Goal: Information Seeking & Learning: Learn about a topic

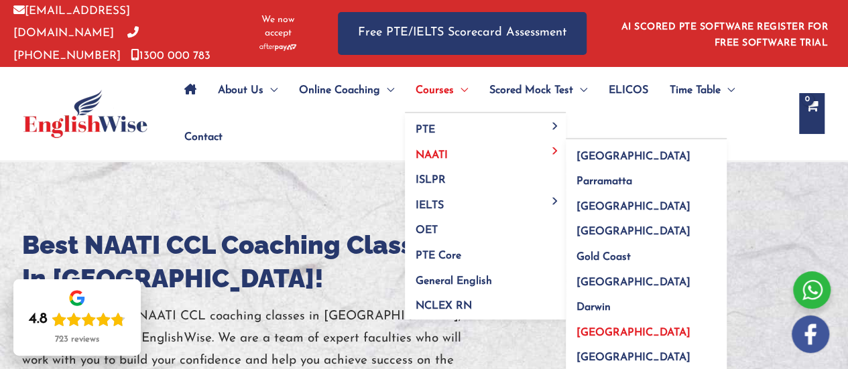
click at [587, 335] on link "[GEOGRAPHIC_DATA]" at bounding box center [646, 328] width 161 height 25
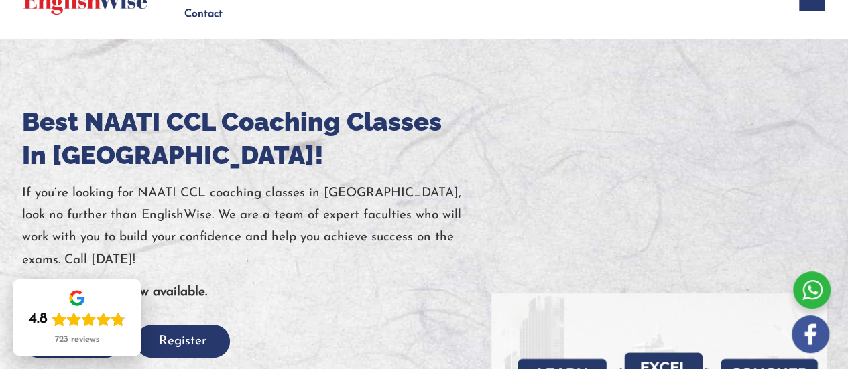
scroll to position [213, 0]
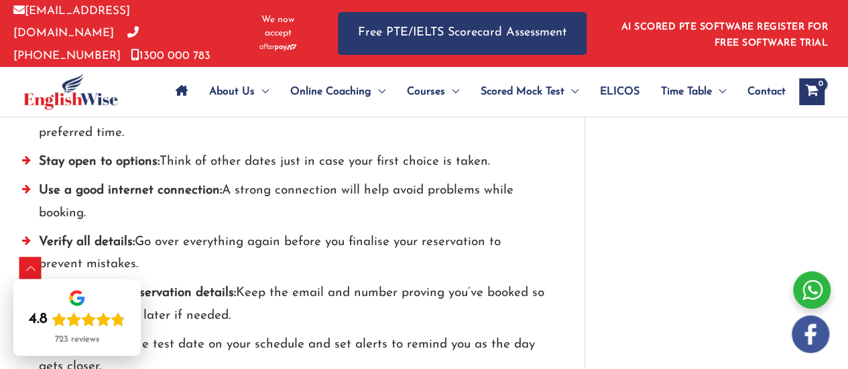
scroll to position [2353, 0]
